Goal: Find specific fact: Find specific fact

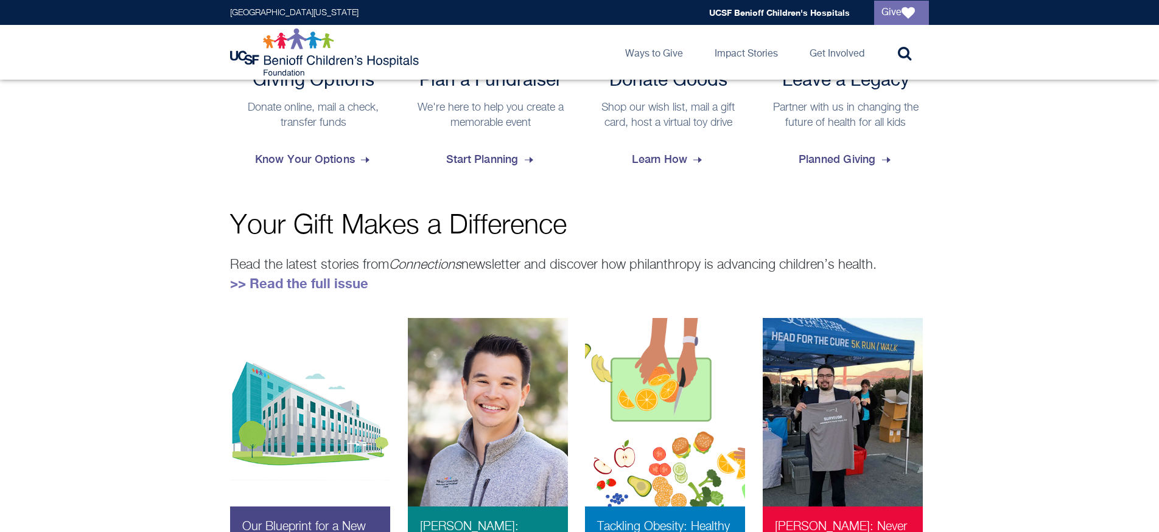
scroll to position [545, 0]
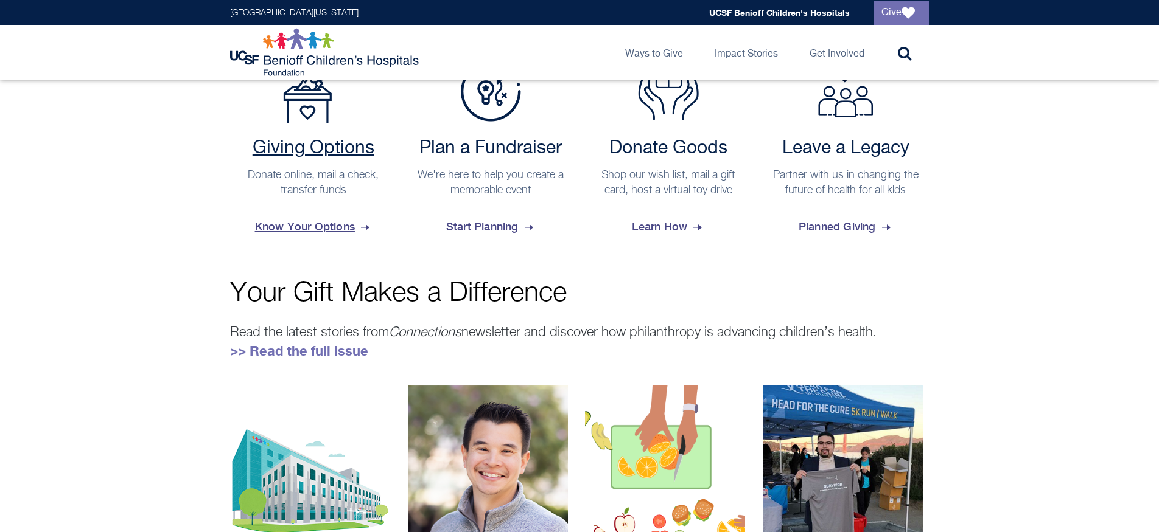
click at [273, 223] on span "Know Your Options" at bounding box center [313, 227] width 117 height 33
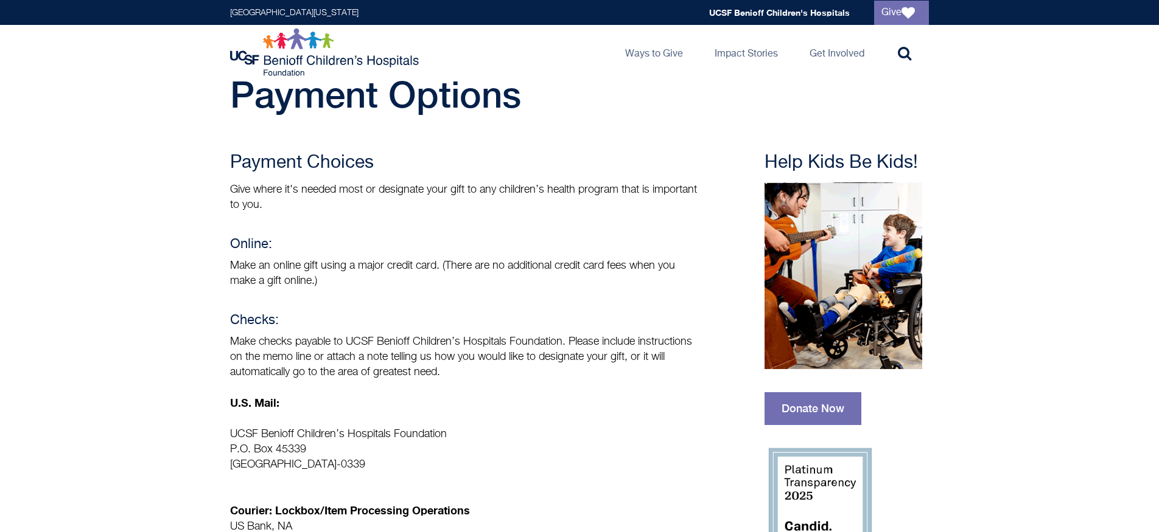
scroll to position [38, 0]
click at [285, 433] on p "UCSF Benioff Children’s Hospitals Foundation P.O. [GEOGRAPHIC_DATA]-0339" at bounding box center [464, 450] width 469 height 46
click at [285, 432] on p "UCSF Benioff Children’s Hospitals Foundation P.O. [GEOGRAPHIC_DATA]-0339" at bounding box center [464, 450] width 469 height 46
copy p "UCSF Benioff Children’s Hospitals Foundation"
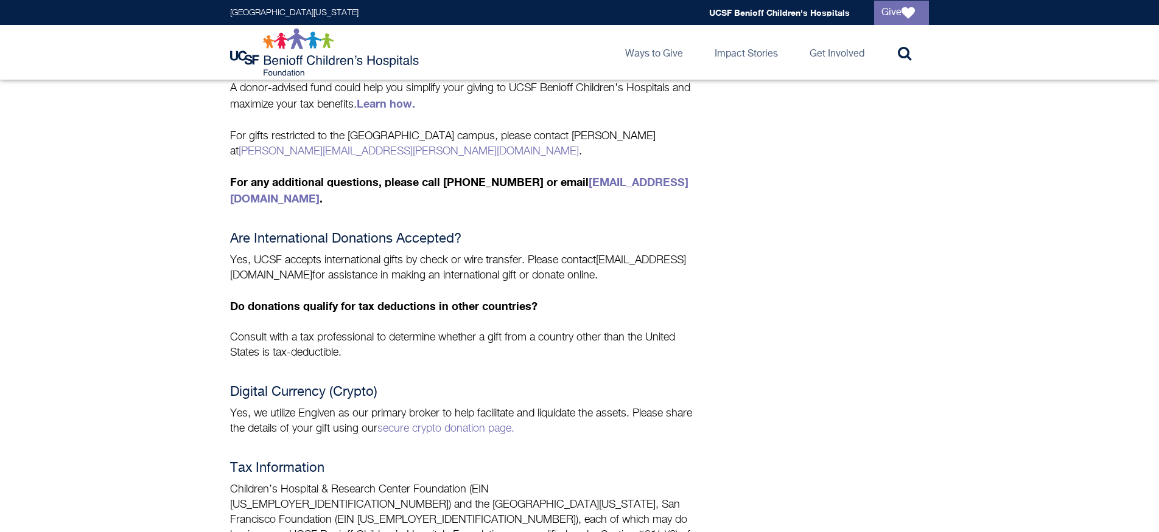
scroll to position [910, 0]
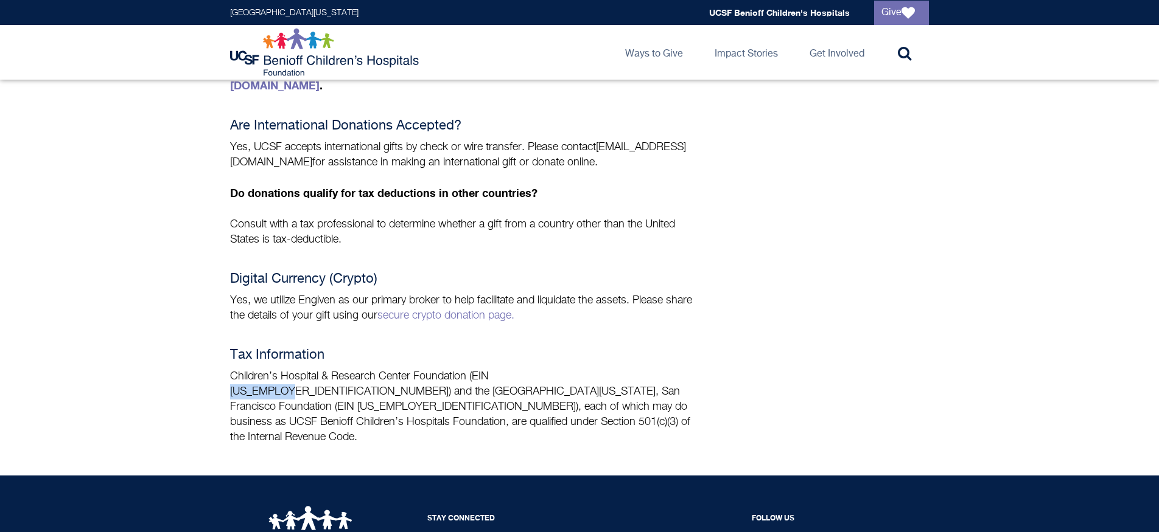
drag, startPoint x: 492, startPoint y: 345, endPoint x: 550, endPoint y: 346, distance: 57.8
click at [550, 369] on p "Children’s Hospital & Research Center Foundation (EIN [US_EMPLOYER_IDENTIFICATI…" at bounding box center [464, 407] width 469 height 76
copy p "[US_EMPLOYER_IDENTIFICATION_NUMBER]"
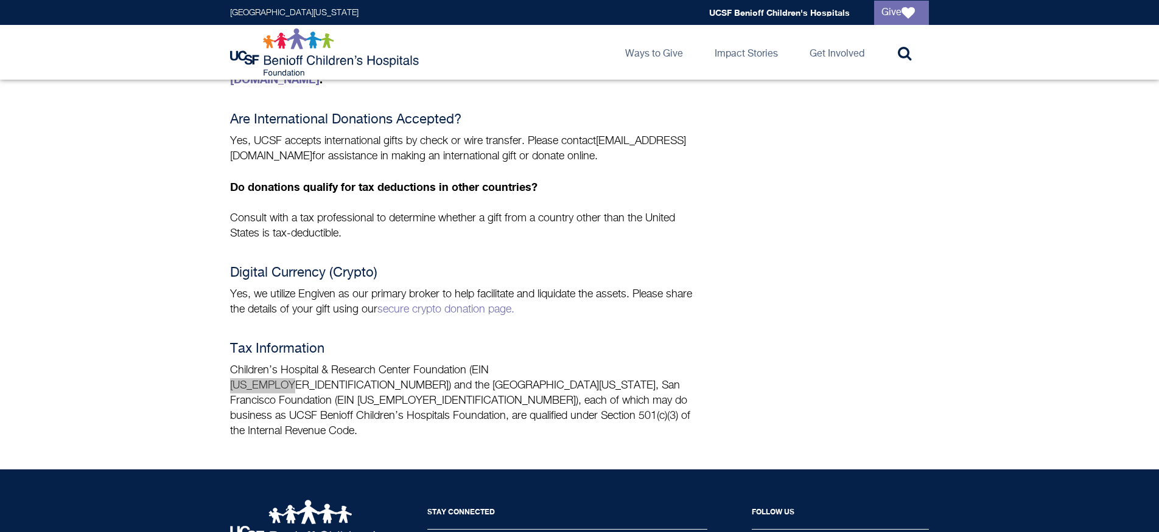
scroll to position [903, 0]
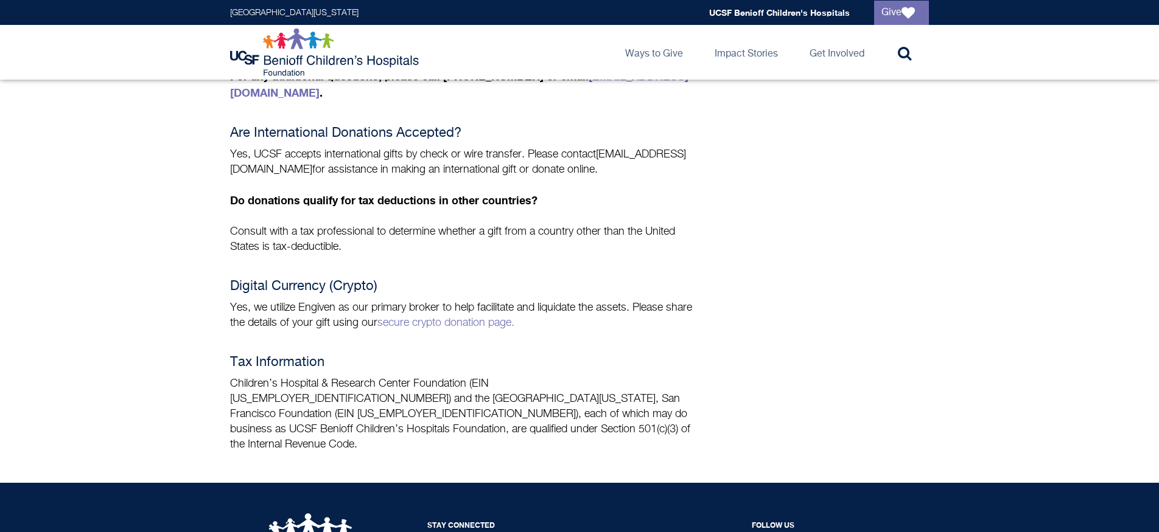
click at [285, 8] on div "[GEOGRAPHIC_DATA][US_STATE]" at bounding box center [294, 13] width 128 height 10
click at [285, 12] on link "[GEOGRAPHIC_DATA][US_STATE]" at bounding box center [294, 13] width 128 height 9
